Goal: Transaction & Acquisition: Subscribe to service/newsletter

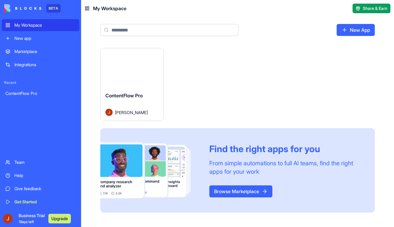
click at [134, 68] on button "Launch" at bounding box center [131, 68] width 45 height 12
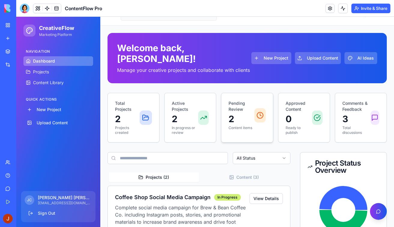
scroll to position [14, 0]
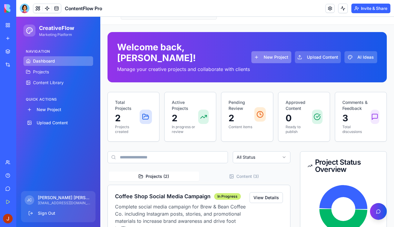
click at [257, 52] on button "New Project" at bounding box center [271, 57] width 40 height 12
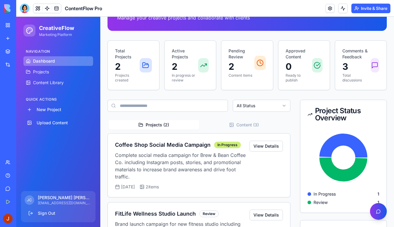
scroll to position [0, 0]
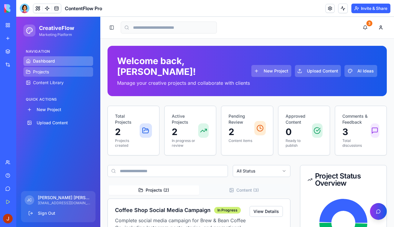
click at [66, 71] on link "Projects" at bounding box center [58, 72] width 70 height 10
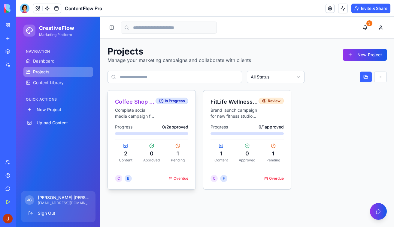
click at [158, 124] on div "Progress 0 / 2 approved" at bounding box center [151, 127] width 73 height 6
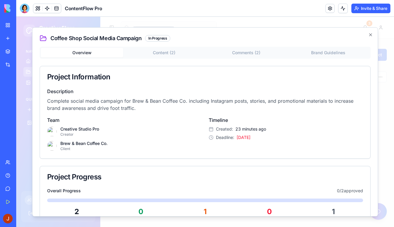
click at [169, 43] on div "Coffee Shop Social Media Campaign In Progress Overview Content ( 2 ) Comments (…" at bounding box center [205, 122] width 346 height 190
click at [169, 51] on button "Content ( 2 )" at bounding box center [164, 53] width 82 height 10
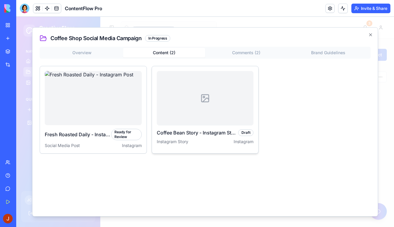
click at [215, 94] on div at bounding box center [205, 98] width 97 height 55
click at [242, 55] on button "Comments ( 2 )" at bounding box center [246, 53] width 82 height 10
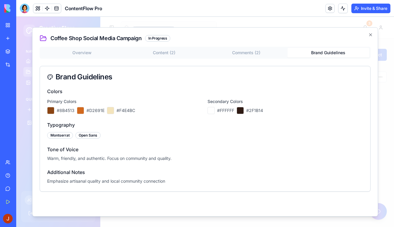
click at [310, 52] on button "Brand Guidelines" at bounding box center [328, 53] width 82 height 10
click at [367, 36] on h2 "Coffee Shop Social Media Campaign In Progress" at bounding box center [205, 38] width 331 height 7
click at [371, 34] on icon "button" at bounding box center [370, 34] width 5 height 5
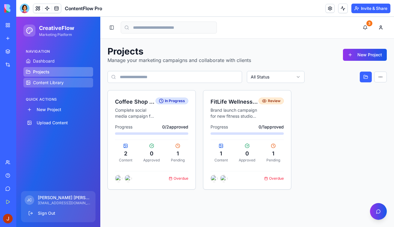
click at [71, 83] on link "Content Library" at bounding box center [58, 83] width 70 height 10
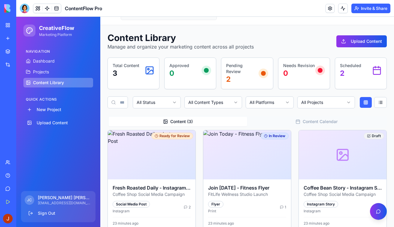
scroll to position [28, 0]
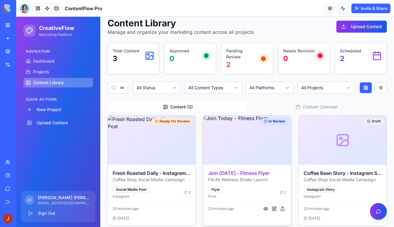
click at [240, 134] on img at bounding box center [247, 141] width 92 height 52
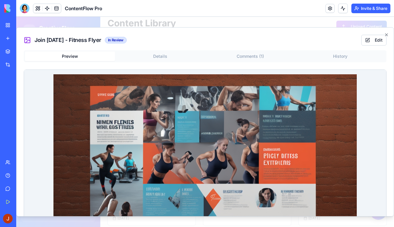
click at [152, 57] on button "Details" at bounding box center [160, 57] width 90 height 10
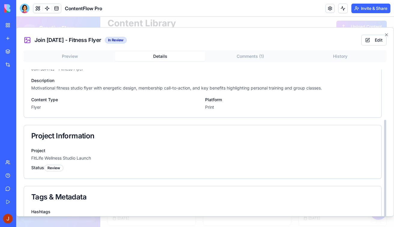
scroll to position [70, 0]
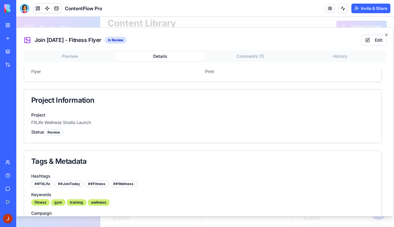
click at [251, 55] on button "Comments ( 1 )" at bounding box center [250, 57] width 90 height 10
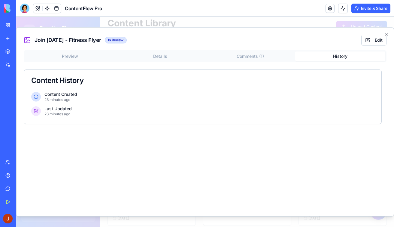
click at [333, 57] on button "History" at bounding box center [340, 57] width 90 height 10
click at [386, 33] on icon "button" at bounding box center [386, 34] width 5 height 5
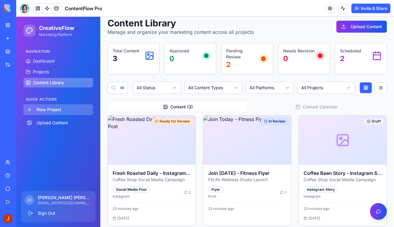
click at [44, 110] on button "New Project" at bounding box center [58, 109] width 70 height 11
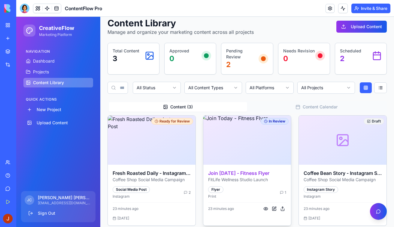
scroll to position [0, 0]
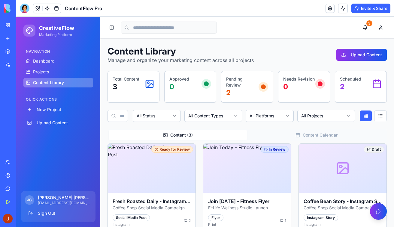
click at [38, 8] on button at bounding box center [37, 8] width 9 height 9
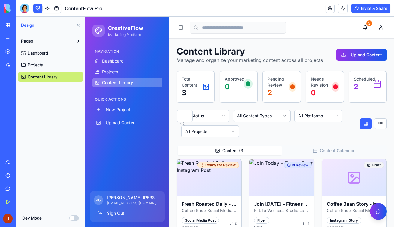
click at [42, 52] on span "Dashboard" at bounding box center [38, 53] width 20 height 6
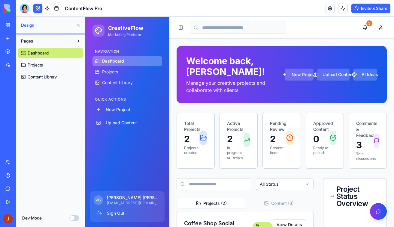
click at [40, 64] on span "Projects" at bounding box center [35, 65] width 15 height 6
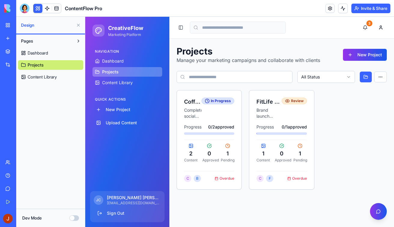
click at [41, 74] on link "Content Library" at bounding box center [50, 77] width 65 height 10
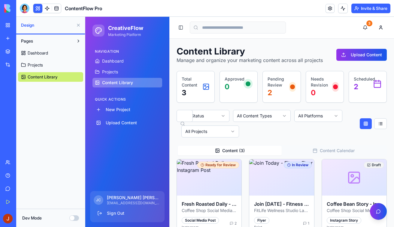
click at [78, 24] on button at bounding box center [79, 25] width 10 height 10
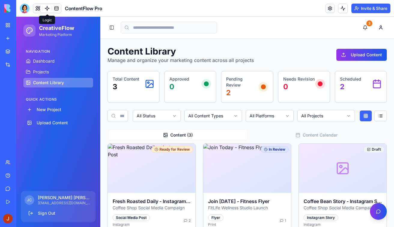
click at [47, 10] on link at bounding box center [47, 8] width 9 height 9
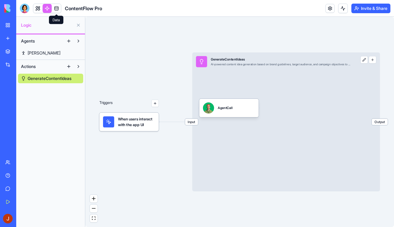
click at [59, 9] on link at bounding box center [56, 8] width 9 height 9
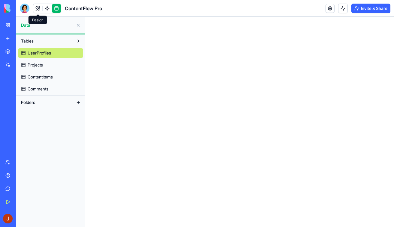
click at [38, 8] on link at bounding box center [37, 8] width 9 height 9
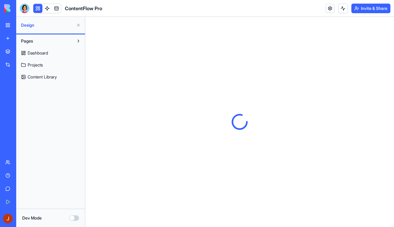
click at [80, 22] on button at bounding box center [79, 25] width 10 height 10
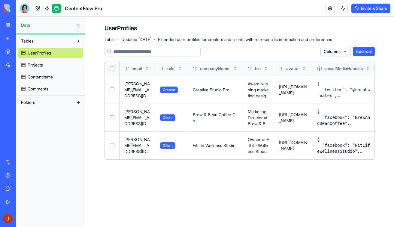
click at [35, 65] on span "Projects" at bounding box center [35, 65] width 15 height 6
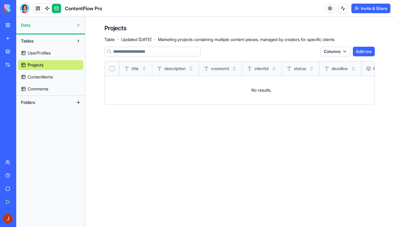
click at [37, 77] on span "ContentItems" at bounding box center [40, 77] width 25 height 6
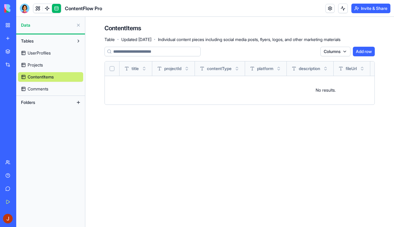
click at [37, 87] on span "Comments" at bounding box center [38, 89] width 21 height 6
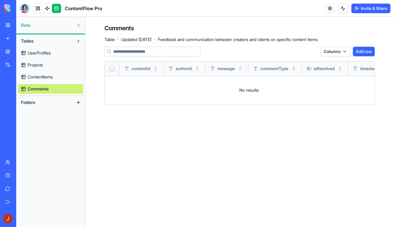
click at [9, 26] on link "My Workspace" at bounding box center [14, 25] width 24 height 12
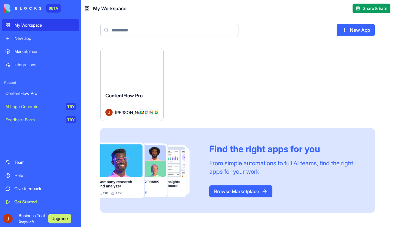
click at [193, 95] on div "Launch ContentFlow Pro [PERSON_NAME] Find the right apps for you From simple au…" at bounding box center [237, 130] width 274 height 165
click at [45, 94] on div "ContentFlow Pro" at bounding box center [40, 94] width 70 height 6
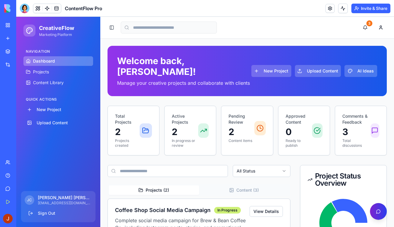
click at [383, 210] on button "button" at bounding box center [378, 211] width 17 height 17
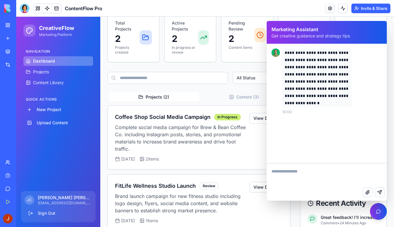
scroll to position [96, 0]
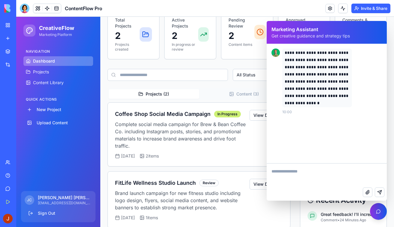
click at [210, 180] on div "Review" at bounding box center [208, 183] width 19 height 7
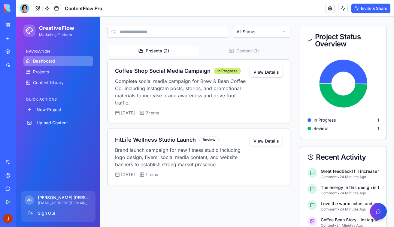
scroll to position [191, 0]
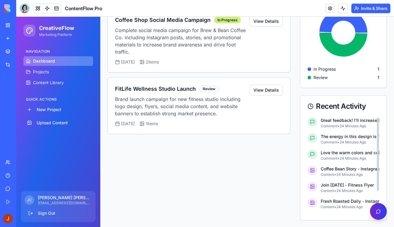
click at [375, 217] on button "button" at bounding box center [378, 211] width 17 height 17
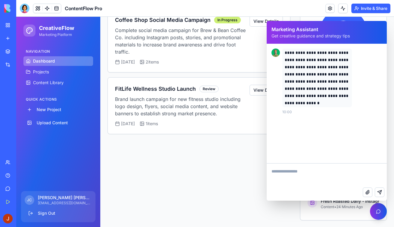
click at [243, 155] on div "All Status Projects ( 2 ) Content ( 3 ) Coffee Shop Social Media Campaign In Pr…" at bounding box center [198, 165] width 183 height 380
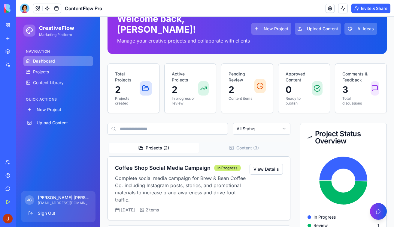
scroll to position [0, 0]
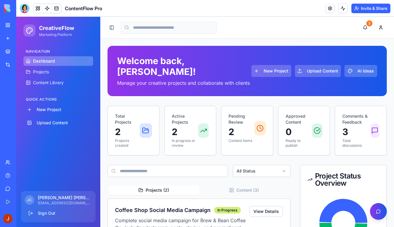
click at [376, 9] on button "Invite & Share" at bounding box center [370, 9] width 39 height 10
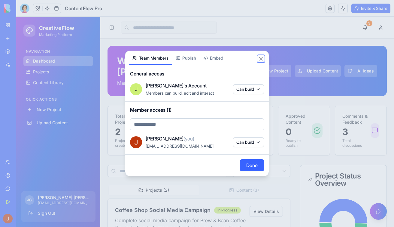
click at [258, 59] on button "Close" at bounding box center [261, 59] width 6 height 6
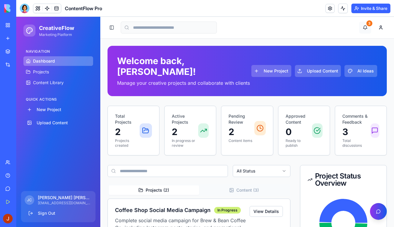
click at [364, 26] on button "3" at bounding box center [365, 28] width 12 height 12
click at [380, 31] on button at bounding box center [380, 28] width 12 height 12
click at [148, 33] on input at bounding box center [169, 28] width 96 height 12
click at [111, 26] on button "Toggle Sidebar" at bounding box center [111, 27] width 8 height 8
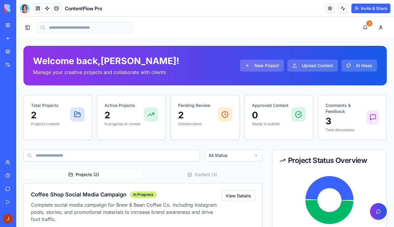
click at [26, 30] on button "Toggle Sidebar" at bounding box center [27, 27] width 8 height 8
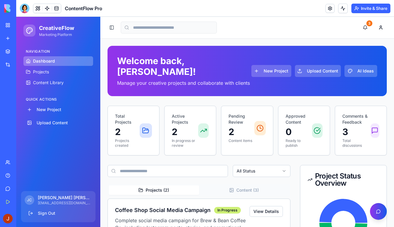
click at [60, 218] on button "Upgrade" at bounding box center [59, 219] width 23 height 10
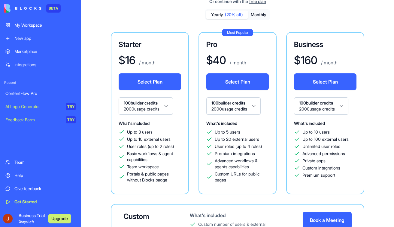
scroll to position [39, 0]
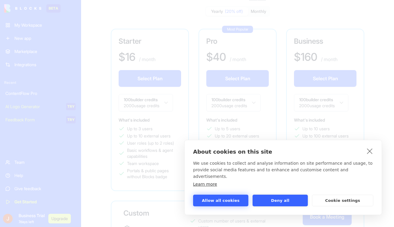
click at [229, 198] on button "Allow all cookies" at bounding box center [220, 201] width 55 height 12
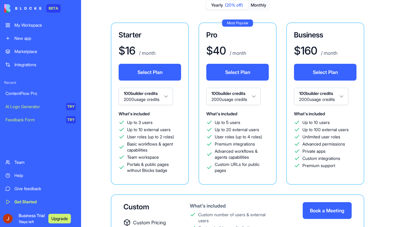
scroll to position [45, 0]
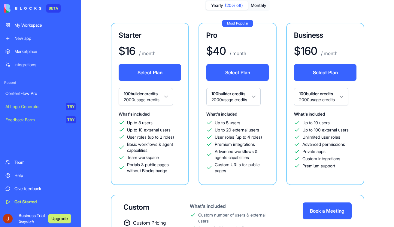
click at [155, 90] on html "BETA My Workspace New app Marketplace Integrations Recent ContentFlow Pro AI Lo…" at bounding box center [197, 113] width 394 height 227
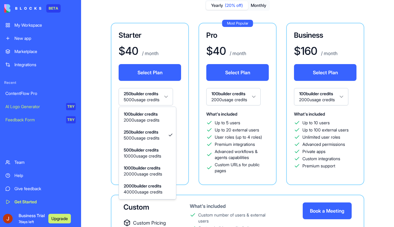
click at [143, 98] on html "BETA My Workspace New app Marketplace Integrations Recent ContentFlow Pro AI Lo…" at bounding box center [197, 113] width 394 height 227
click at [145, 97] on html "BETA My Workspace New app Marketplace Integrations Recent ContentFlow Pro AI Lo…" at bounding box center [197, 113] width 394 height 227
click at [146, 102] on html "BETA My Workspace New app Marketplace Integrations Recent ContentFlow Pro AI Lo…" at bounding box center [197, 113] width 394 height 227
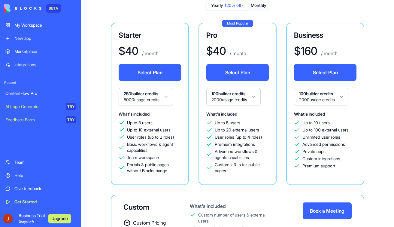
click at [145, 98] on html "BETA My Workspace New app Marketplace Integrations Recent ContentFlow Pro AI Lo…" at bounding box center [197, 113] width 394 height 227
click at [222, 98] on html "BETA My Workspace New app Marketplace Integrations Recent ContentFlow Pro AI Lo…" at bounding box center [197, 113] width 394 height 227
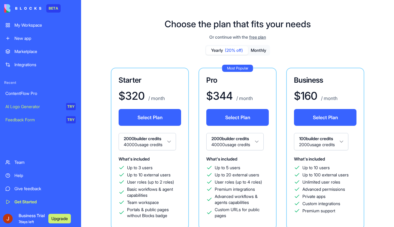
click at [254, 51] on button "Monthly" at bounding box center [258, 50] width 21 height 9
click at [235, 50] on span "(20% off)" at bounding box center [234, 50] width 18 height 6
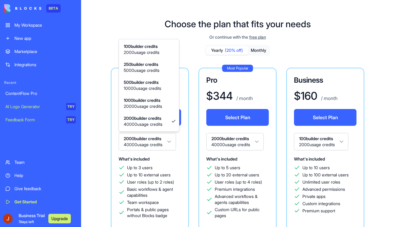
click at [156, 146] on html "BETA My Workspace New app Marketplace Integrations Recent ContentFlow Pro AI Lo…" at bounding box center [197, 113] width 394 height 227
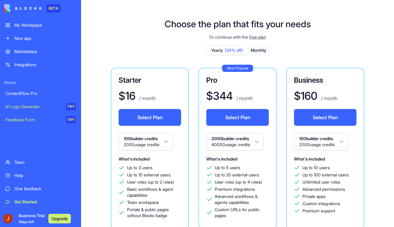
click at [41, 28] on div "My Workspace" at bounding box center [44, 25] width 61 height 6
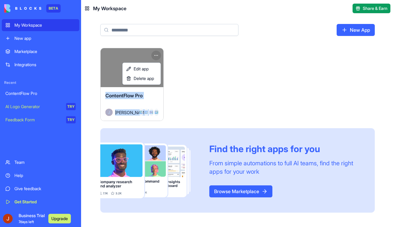
click at [159, 53] on html "BETA My Workspace New app Marketplace Integrations Recent ContentFlow Pro AI Lo…" at bounding box center [197, 113] width 394 height 227
click at [150, 68] on link "Edit app" at bounding box center [141, 69] width 35 height 10
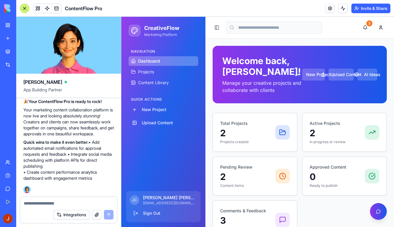
scroll to position [607, 0]
click at [50, 203] on textarea at bounding box center [69, 204] width 90 height 6
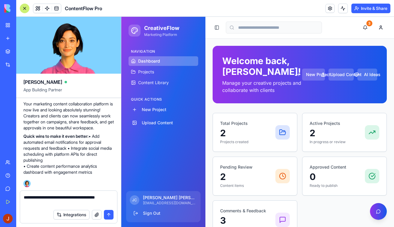
type textarea "**********"
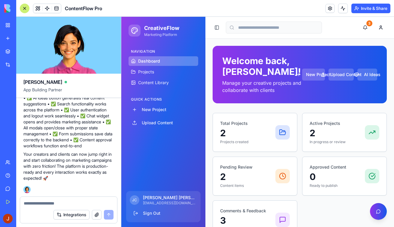
scroll to position [909, 0]
drag, startPoint x: 50, startPoint y: 128, endPoint x: 81, endPoint y: 131, distance: 31.9
click at [82, 131] on p "What's now working perfectly: • ✅ All navigation links route properly between p…" at bounding box center [68, 107] width 90 height 84
click at [81, 131] on p "What's now working perfectly: • ✅ All navigation links route properly between p…" at bounding box center [68, 107] width 90 height 84
drag, startPoint x: 29, startPoint y: 139, endPoint x: 83, endPoint y: 138, distance: 53.7
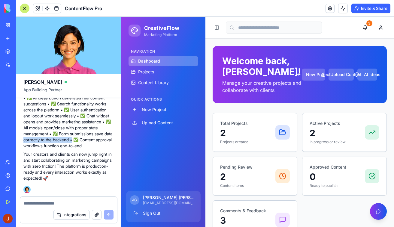
click at [83, 138] on p "What's now working perfectly: • ✅ All navigation links route properly between p…" at bounding box center [68, 107] width 90 height 84
click at [98, 140] on p "What's now working perfectly: • ✅ All navigation links route properly between p…" at bounding box center [68, 107] width 90 height 84
click at [50, 204] on textarea at bounding box center [69, 204] width 90 height 6
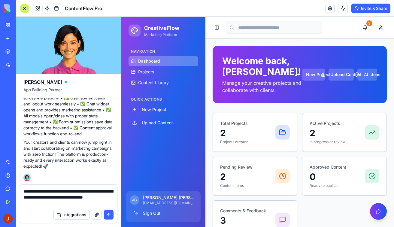
type textarea "**********"
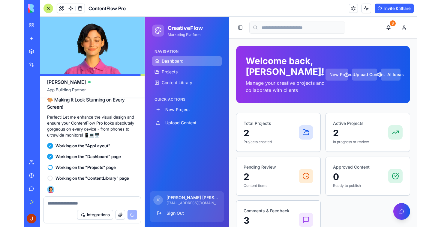
scroll to position [1046, 0]
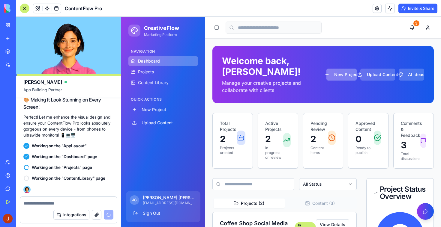
click at [341, 76] on button "New Project" at bounding box center [341, 75] width 31 height 12
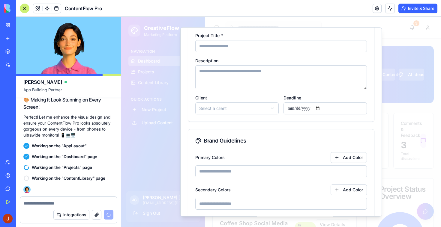
scroll to position [0, 0]
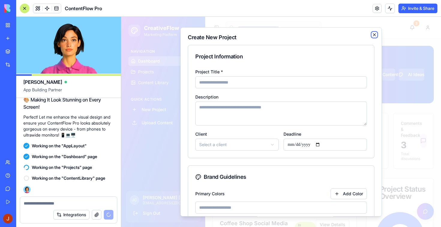
click at [374, 35] on icon "button" at bounding box center [374, 35] width 2 height 2
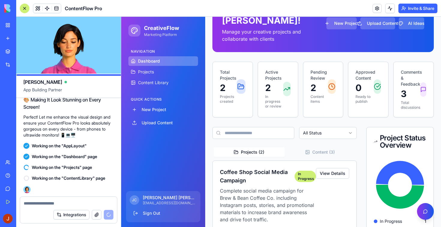
scroll to position [51, 0]
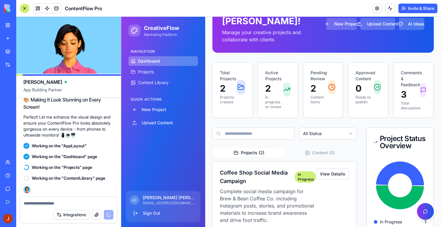
click at [70, 201] on textarea at bounding box center [69, 204] width 90 height 6
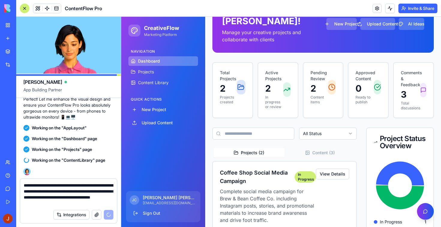
type textarea "**********"
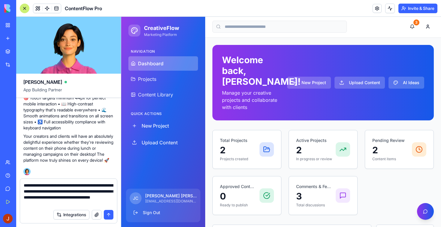
scroll to position [1366, 0]
click at [108, 215] on button "submit" at bounding box center [109, 215] width 10 height 10
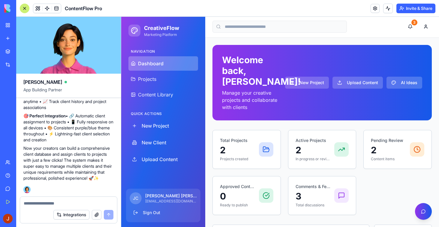
scroll to position [1689, 0]
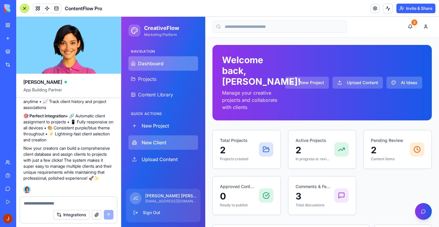
click at [150, 140] on button "New Client" at bounding box center [163, 143] width 70 height 14
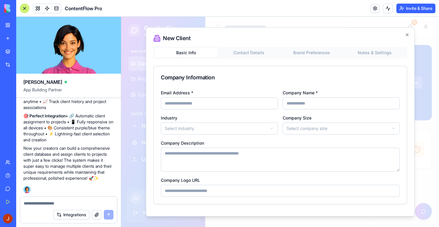
click at [235, 57] on button "Contact Details" at bounding box center [248, 53] width 63 height 10
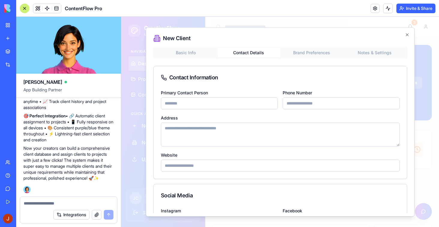
click at [308, 44] on div "New Client Basic Info Contact Details Brand Preferences Notes & Settings Contac…" at bounding box center [280, 122] width 269 height 190
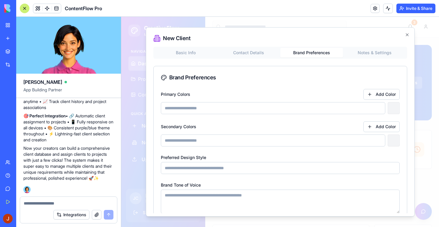
click at [306, 53] on button "Brand Preferences" at bounding box center [311, 53] width 63 height 10
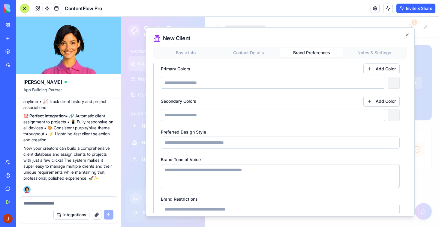
scroll to position [0, 0]
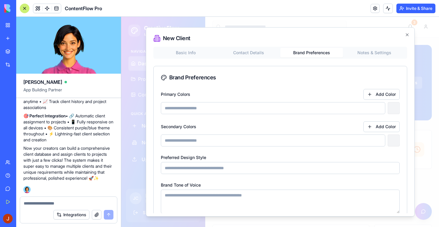
click at [352, 55] on button "Notes & Settings" at bounding box center [374, 53] width 63 height 10
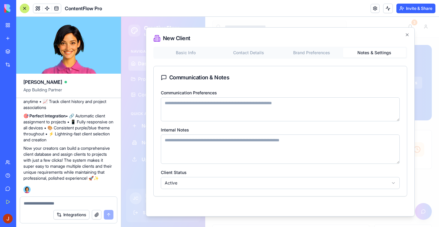
click at [331, 52] on button "Brand Preferences" at bounding box center [311, 53] width 63 height 10
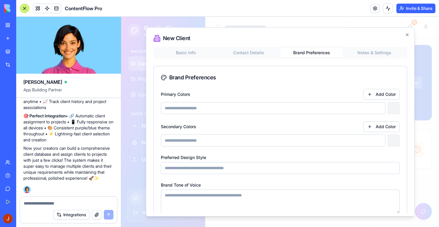
click at [45, 203] on textarea at bounding box center [69, 204] width 90 height 6
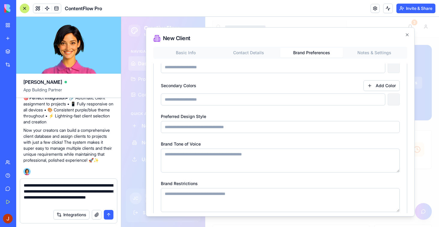
scroll to position [47, 0]
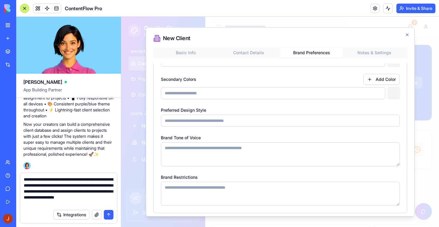
click at [37, 204] on textarea "**********" at bounding box center [69, 192] width 90 height 30
click at [35, 203] on textarea "**********" at bounding box center [69, 192] width 90 height 30
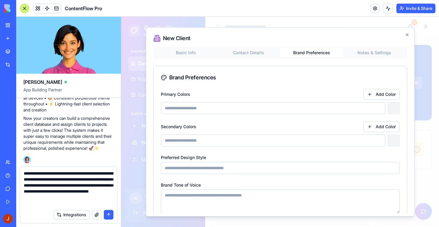
scroll to position [1715, 0]
click at [391, 54] on button "Notes & Settings" at bounding box center [374, 53] width 63 height 10
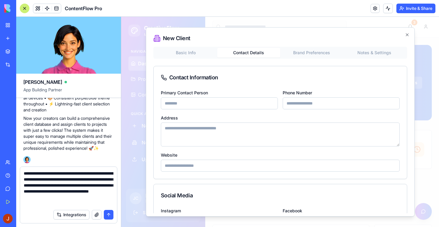
click at [244, 52] on button "Contact Details" at bounding box center [248, 53] width 63 height 10
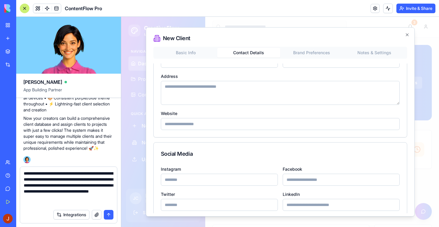
scroll to position [47, 0]
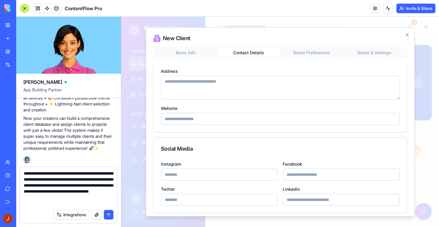
click at [63, 202] on textarea "**********" at bounding box center [69, 189] width 90 height 36
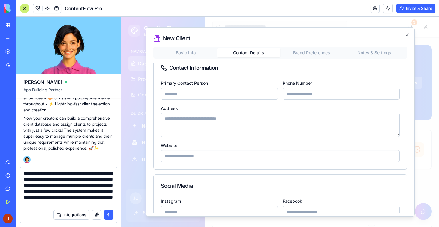
scroll to position [8, 0]
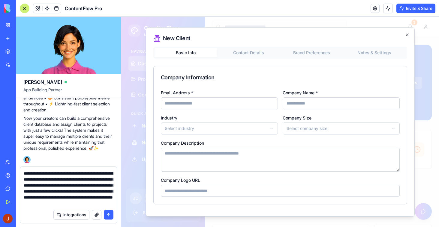
click at [191, 55] on button "Basic Info" at bounding box center [186, 53] width 63 height 10
click at [110, 204] on textarea "**********" at bounding box center [69, 189] width 90 height 36
type textarea "**********"
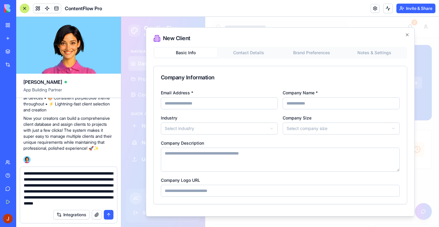
click at [109, 214] on button "submit" at bounding box center [109, 215] width 10 height 10
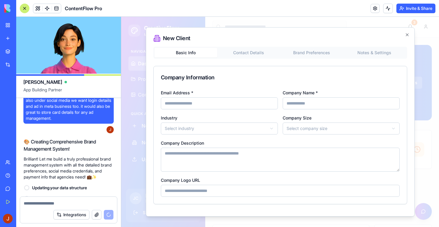
scroll to position [1852, 0]
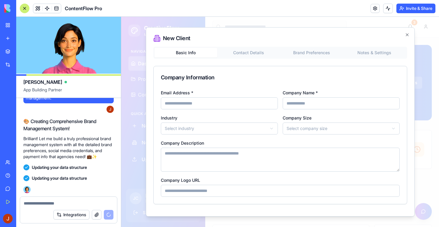
click at [242, 54] on button "Contact Details" at bounding box center [248, 53] width 63 height 10
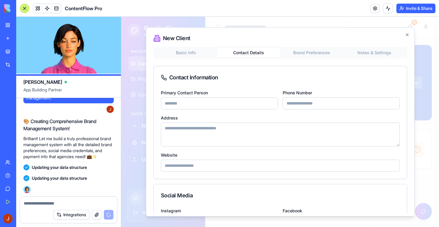
click at [316, 52] on button "Brand Preferences" at bounding box center [311, 53] width 63 height 10
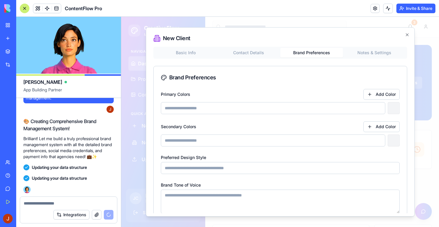
scroll to position [47, 0]
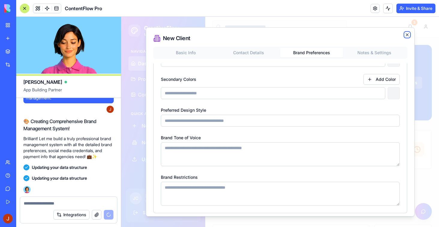
click at [393, 35] on icon "button" at bounding box center [407, 35] width 2 height 2
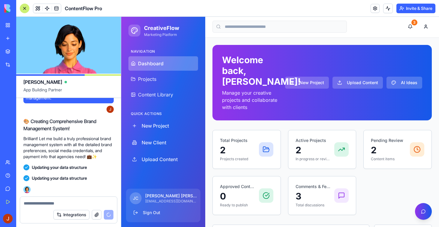
scroll to position [1852, 0]
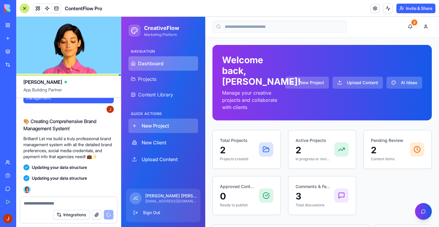
click at [161, 128] on button "New Project" at bounding box center [163, 126] width 70 height 14
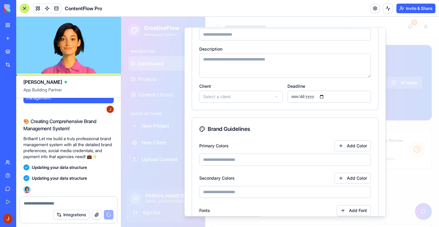
scroll to position [55, 0]
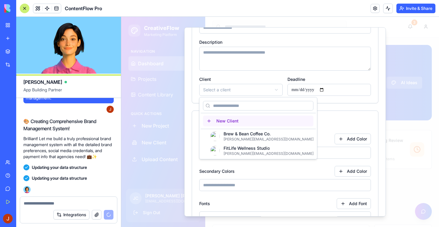
click at [257, 120] on button "New Client" at bounding box center [258, 121] width 110 height 11
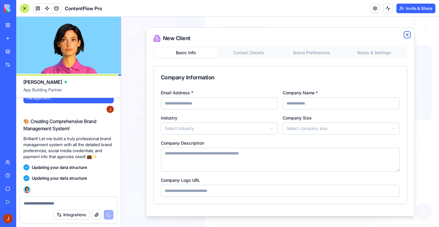
click at [393, 34] on icon "button" at bounding box center [407, 34] width 5 height 5
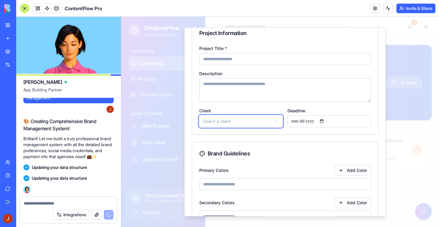
scroll to position [0, 0]
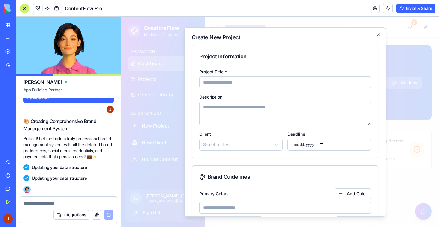
click at [184, 148] on div "**********" at bounding box center [285, 122] width 202 height 190
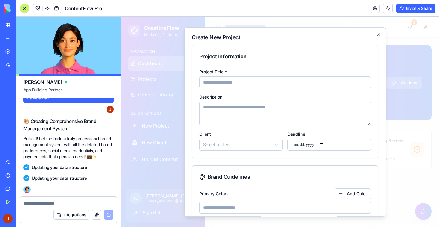
click at [171, 147] on div at bounding box center [280, 122] width 318 height 211
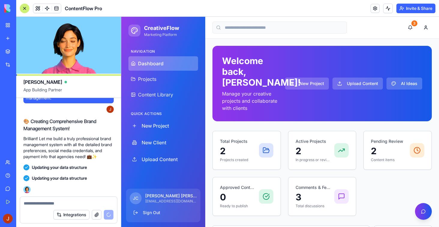
click at [45, 204] on textarea at bounding box center [69, 204] width 90 height 6
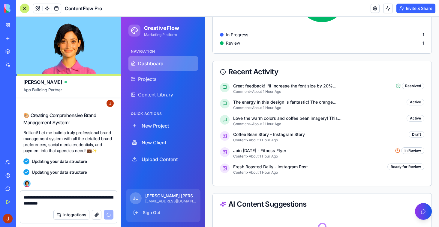
scroll to position [515, 0]
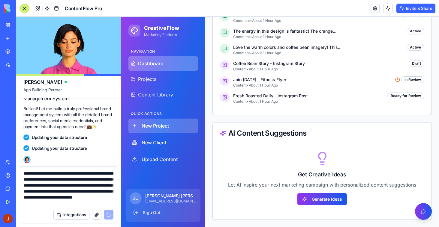
click at [161, 130] on button "New Project" at bounding box center [163, 126] width 70 height 14
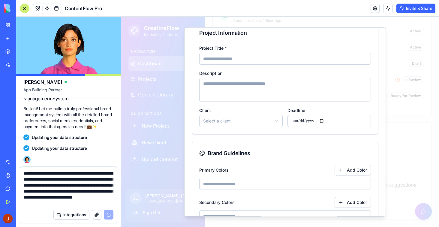
scroll to position [0, 0]
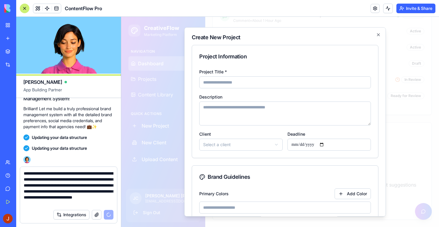
click at [99, 203] on textarea "**********" at bounding box center [69, 189] width 90 height 36
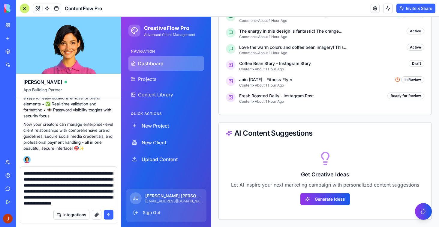
scroll to position [2143, 0]
click at [150, 140] on button "New Client" at bounding box center [166, 143] width 76 height 14
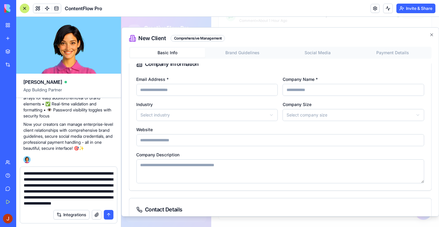
scroll to position [0, 0]
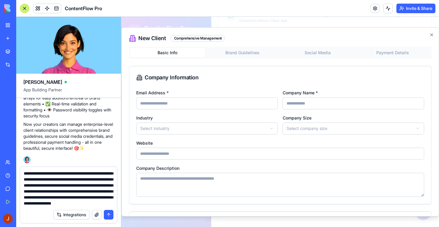
click at [229, 56] on button "Brand Guidelines" at bounding box center [242, 53] width 75 height 10
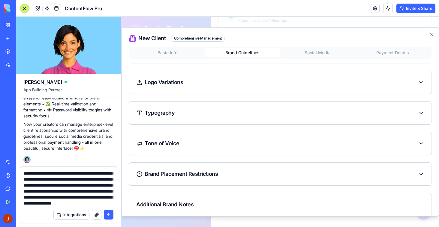
scroll to position [136, 0]
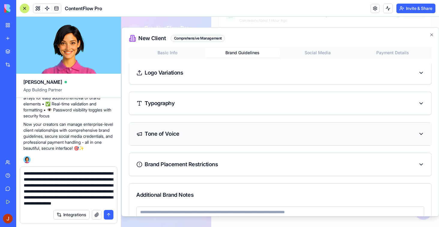
click at [186, 131] on div "Tone of Voice" at bounding box center [280, 134] width 288 height 8
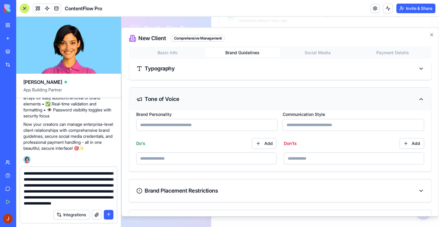
click at [191, 91] on div "Tone of Voice" at bounding box center [280, 99] width 302 height 23
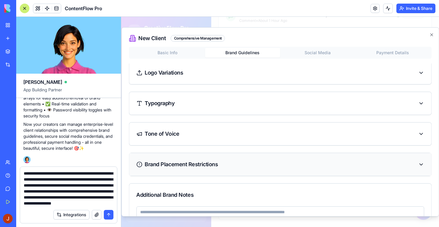
click at [173, 159] on div "Brand Placement Restrictions" at bounding box center [280, 164] width 302 height 23
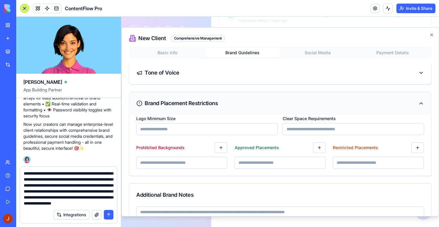
click at [188, 104] on div "Brand Placement Restrictions" at bounding box center [177, 103] width 82 height 8
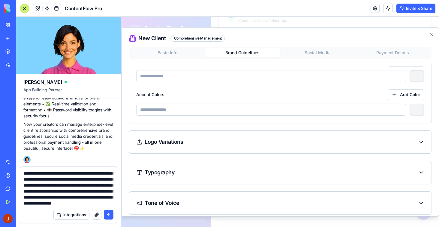
scroll to position [45, 0]
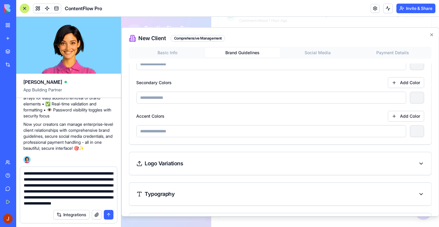
click at [305, 50] on button "Social Media" at bounding box center [317, 53] width 75 height 10
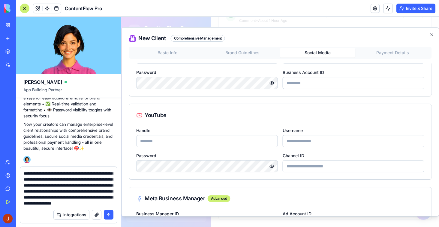
scroll to position [407, 0]
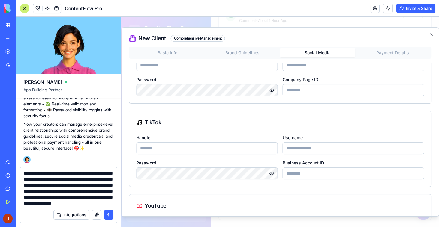
click at [393, 53] on button "Payment Details" at bounding box center [392, 53] width 75 height 10
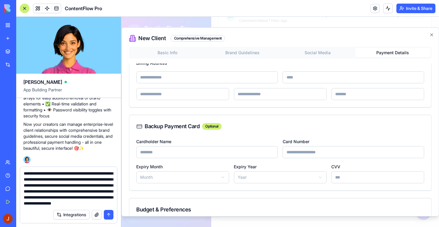
scroll to position [119, 0]
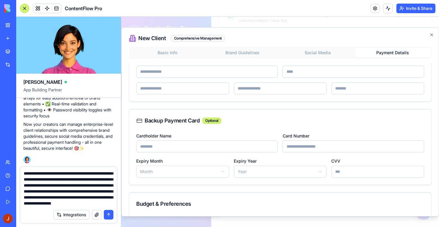
click at [175, 205] on div "Budget & Preferences" at bounding box center [280, 204] width 288 height 8
click at [107, 201] on textarea "**********" at bounding box center [69, 189] width 90 height 36
click at [105, 204] on textarea "**********" at bounding box center [69, 189] width 90 height 36
type textarea "**********"
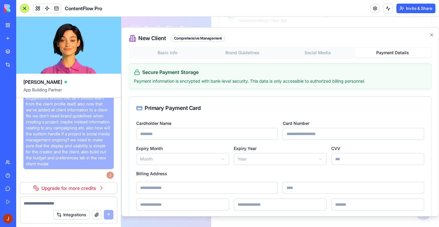
scroll to position [0, 0]
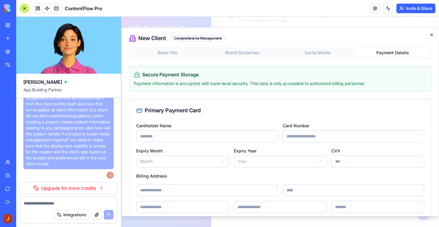
click at [393, 35] on icon "button" at bounding box center [431, 35] width 2 height 2
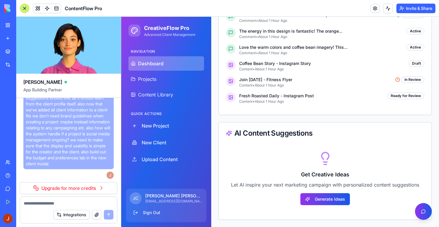
scroll to position [2321, 0]
click at [83, 189] on link "Upgrade for more credits" at bounding box center [69, 188] width 98 height 12
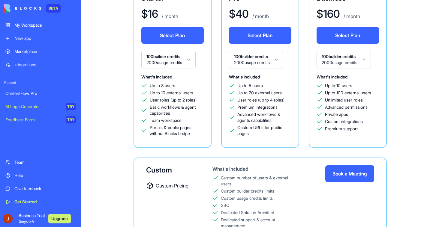
scroll to position [50, 0]
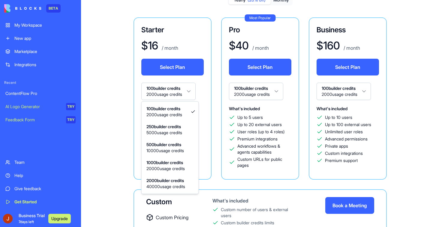
click at [169, 92] on html "BETA My Workspace New app Marketplace Integrations Recent ContentFlow Pro AI Lo…" at bounding box center [219, 113] width 439 height 227
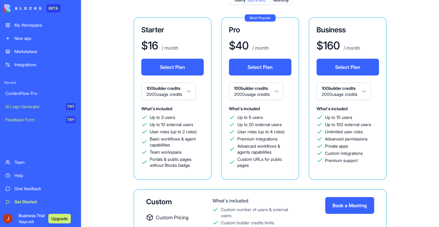
click at [170, 69] on button "Select Plan" at bounding box center [172, 67] width 62 height 17
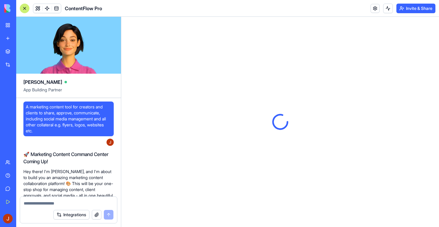
scroll to position [2188, 0]
